Goal: Task Accomplishment & Management: Use online tool/utility

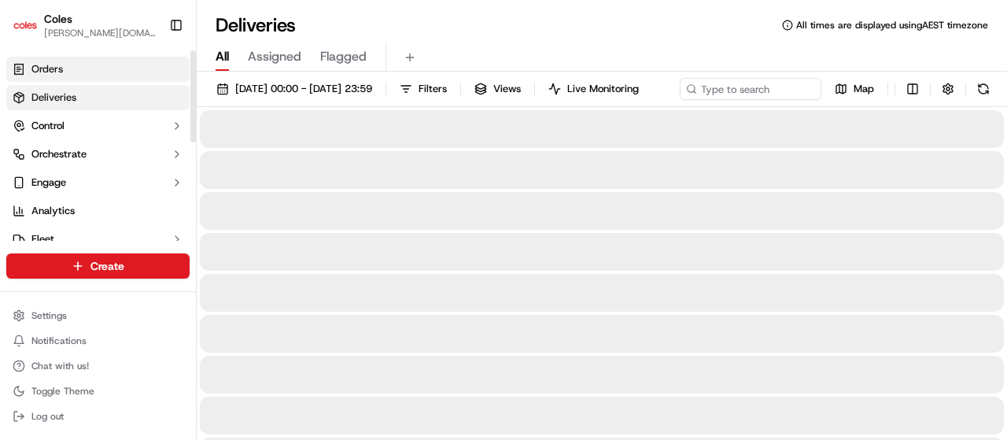
click at [45, 70] on span "Orders" at bounding box center [46, 69] width 31 height 14
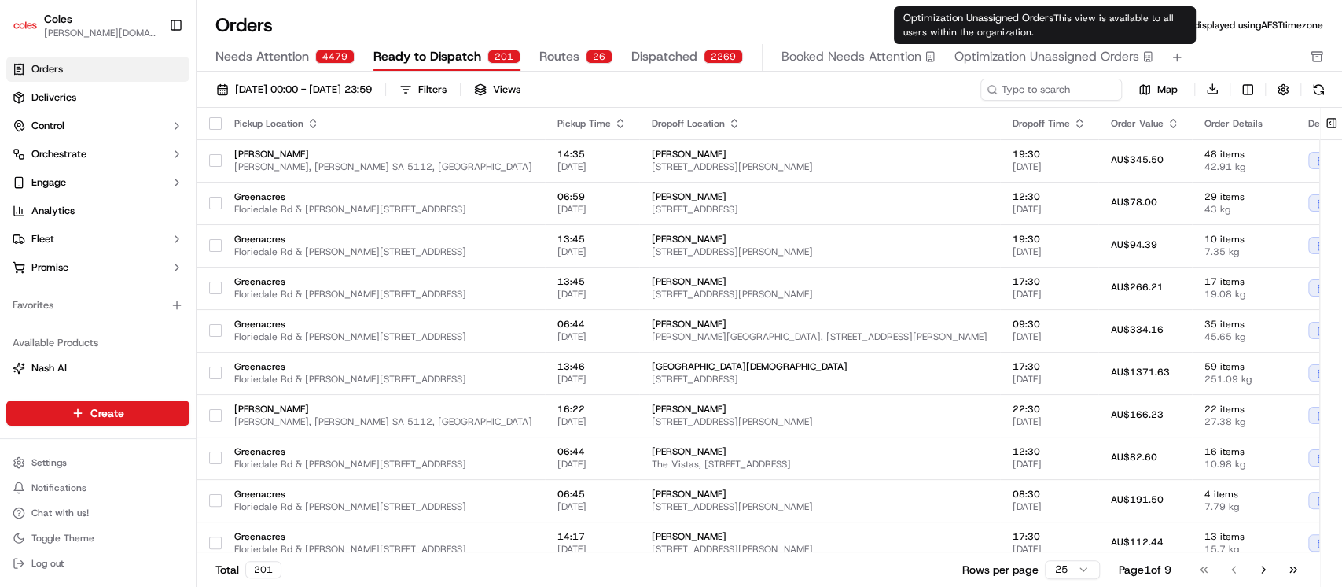
click at [979, 51] on span "Optimization Unassigned Orders" at bounding box center [1047, 56] width 185 height 19
